Goal: Navigation & Orientation: Find specific page/section

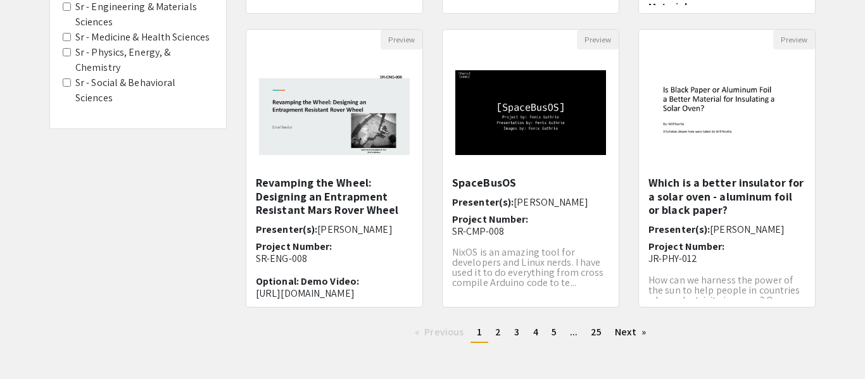
scroll to position [405, 0]
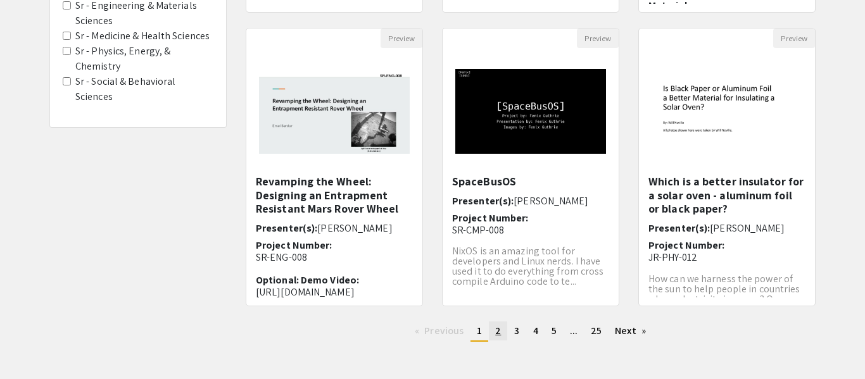
click at [500, 335] on span "2" at bounding box center [498, 330] width 6 height 13
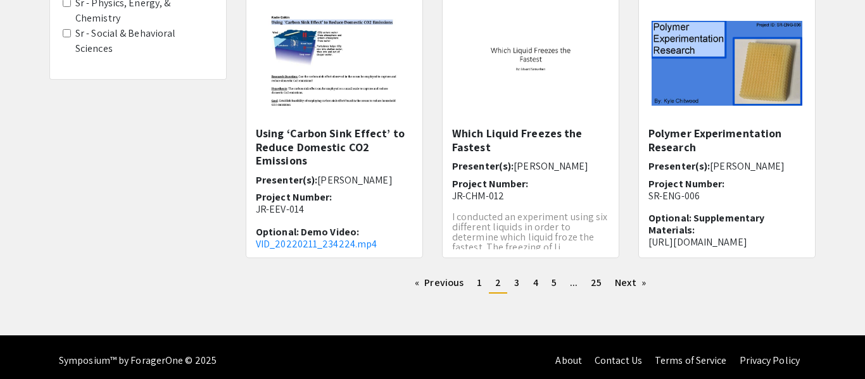
scroll to position [460, 0]
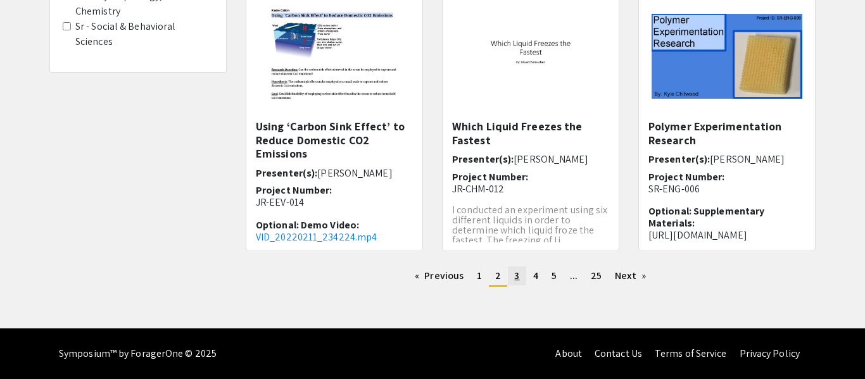
click at [522, 278] on link "page 3" at bounding box center [517, 276] width 18 height 19
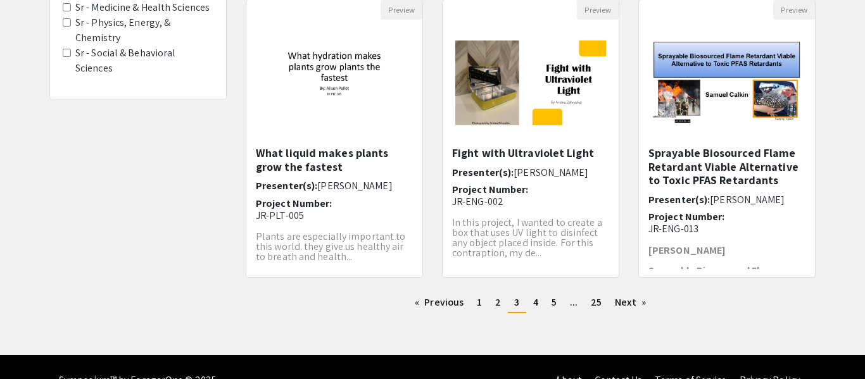
scroll to position [456, 0]
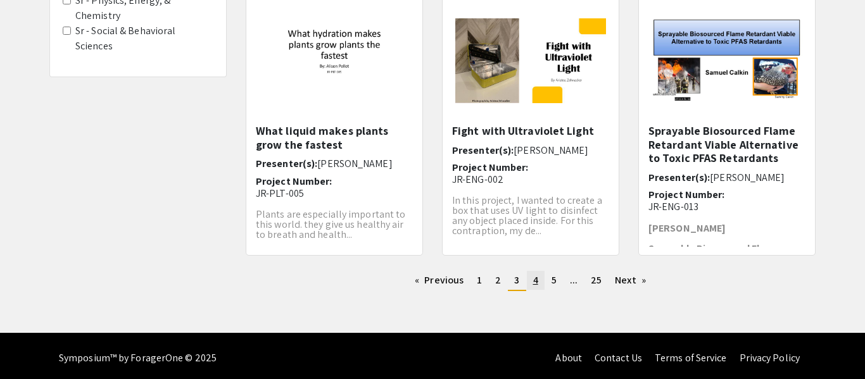
click at [536, 278] on span "4" at bounding box center [535, 280] width 5 height 13
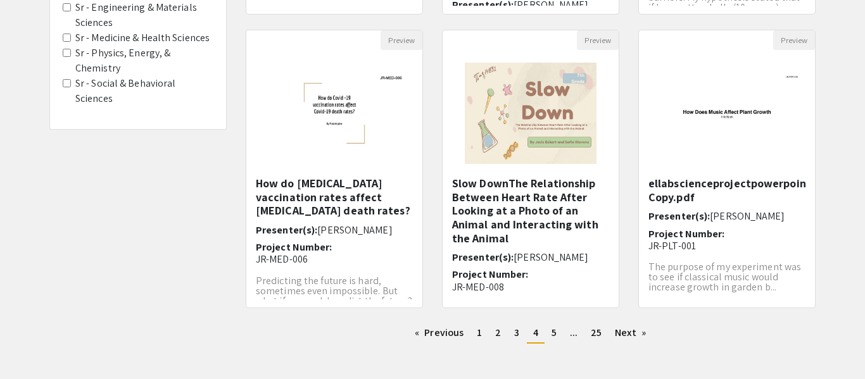
scroll to position [405, 0]
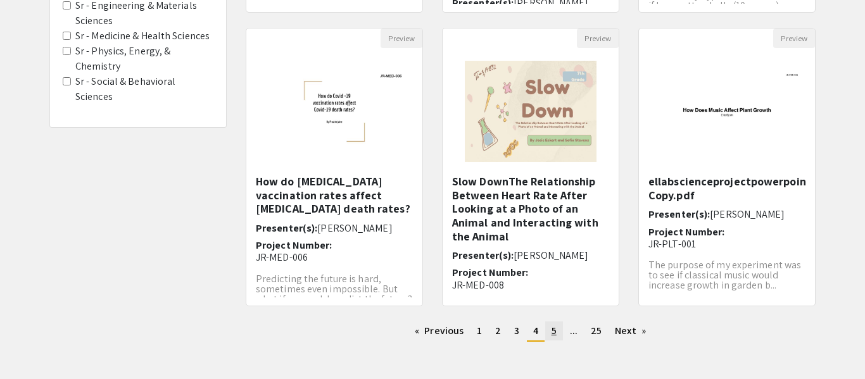
click at [548, 328] on link "page 5" at bounding box center [554, 331] width 18 height 19
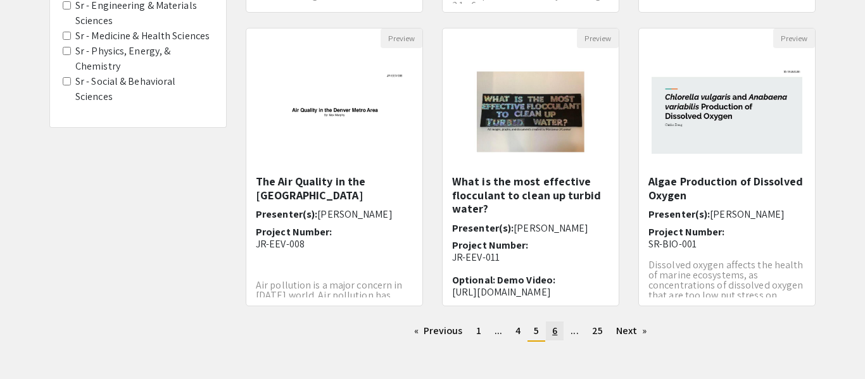
scroll to position [431, 0]
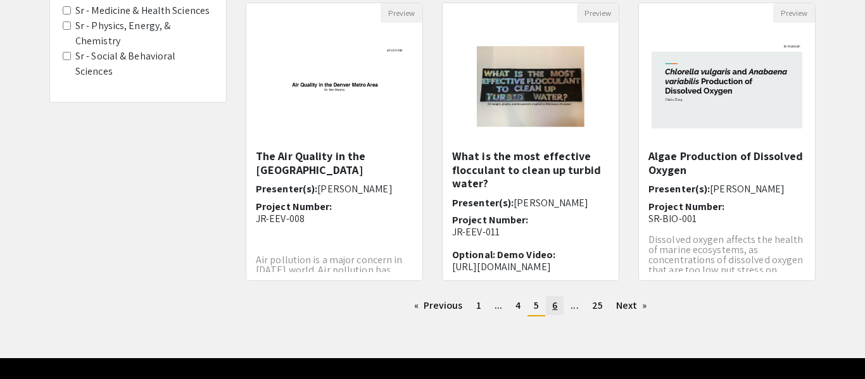
click at [548, 302] on link "page 6" at bounding box center [555, 305] width 18 height 19
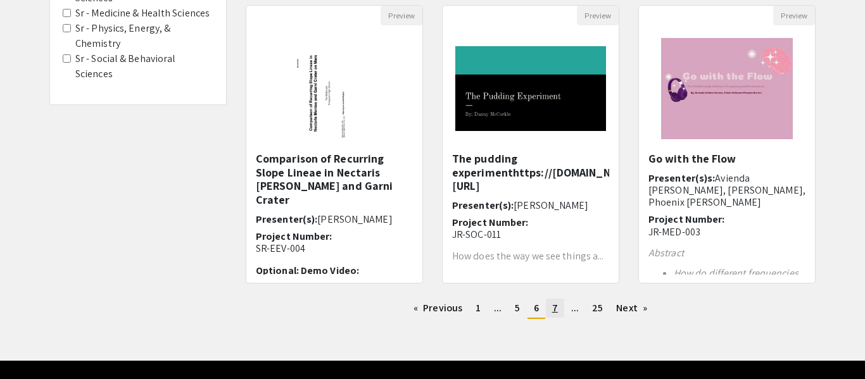
scroll to position [431, 0]
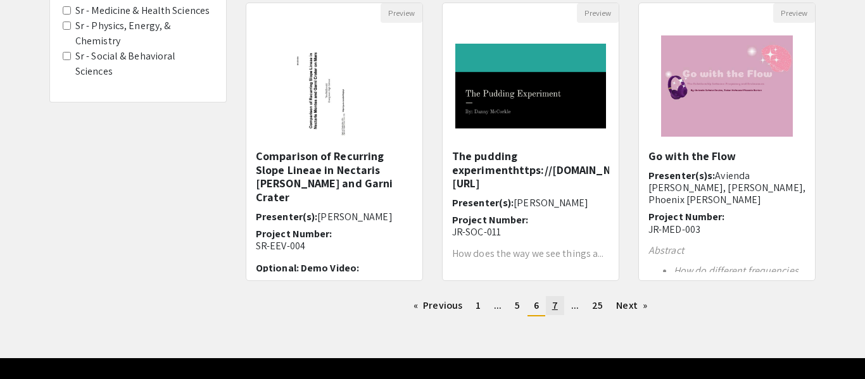
click at [553, 310] on span "7" at bounding box center [555, 305] width 6 height 13
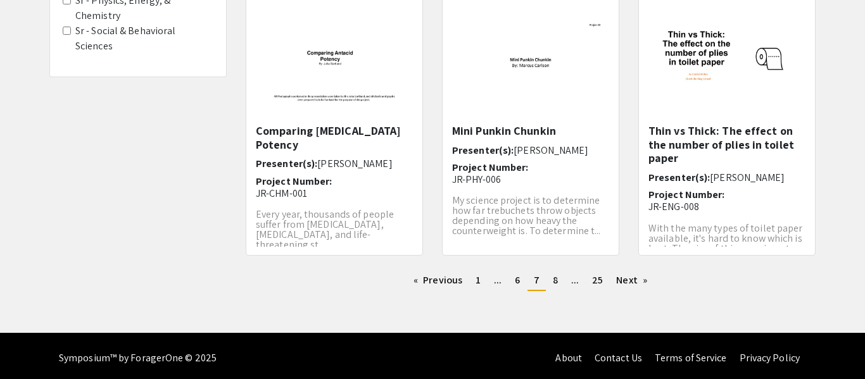
scroll to position [460, 0]
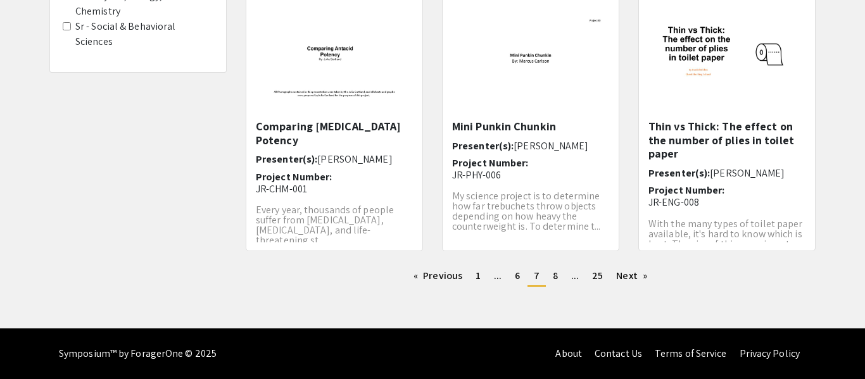
click at [551, 289] on div "Previous page 7 / 25 page 1 page ... page 6 You're on page 7 page 8 page ... pa…" at bounding box center [530, 282] width 589 height 30
click at [553, 281] on span "8" at bounding box center [555, 275] width 5 height 13
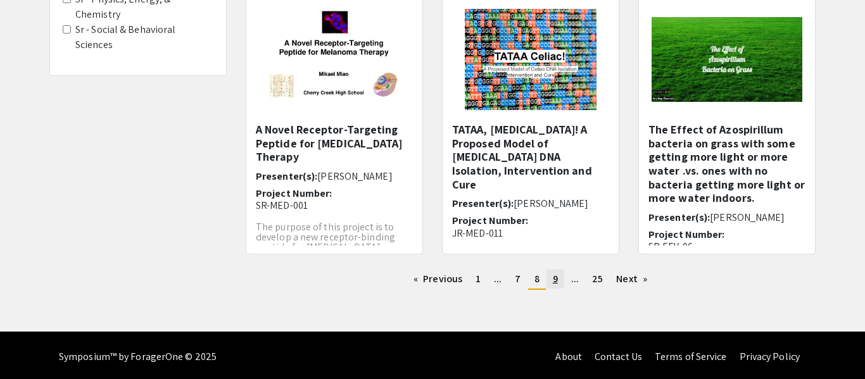
scroll to position [460, 0]
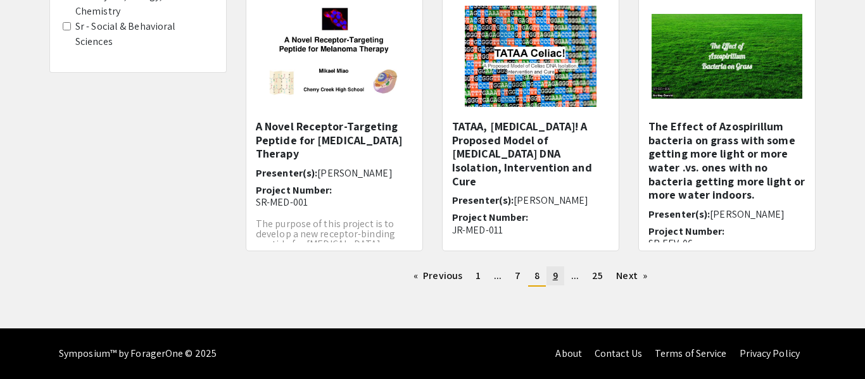
click at [554, 278] on span "9" at bounding box center [555, 275] width 5 height 13
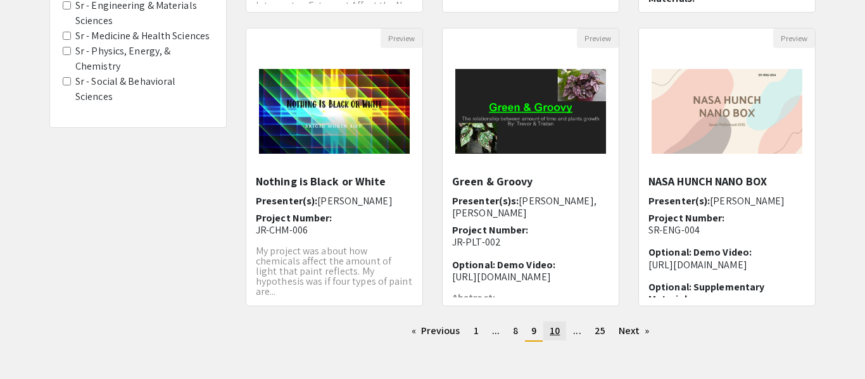
scroll to position [431, 0]
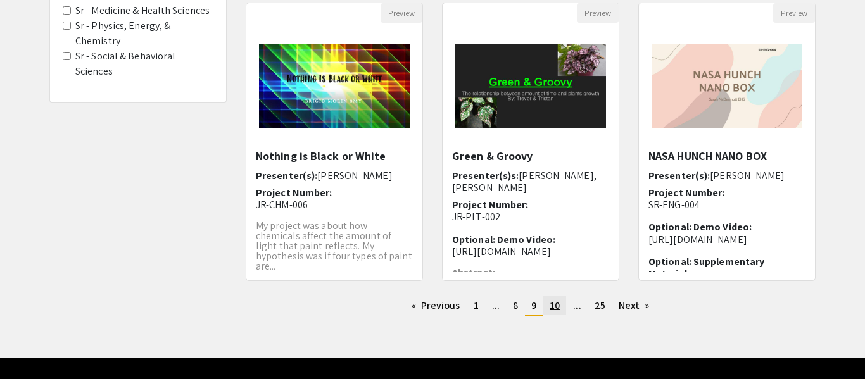
click at [555, 309] on span "10" at bounding box center [555, 305] width 10 height 13
